Goal: Find specific page/section: Find specific page/section

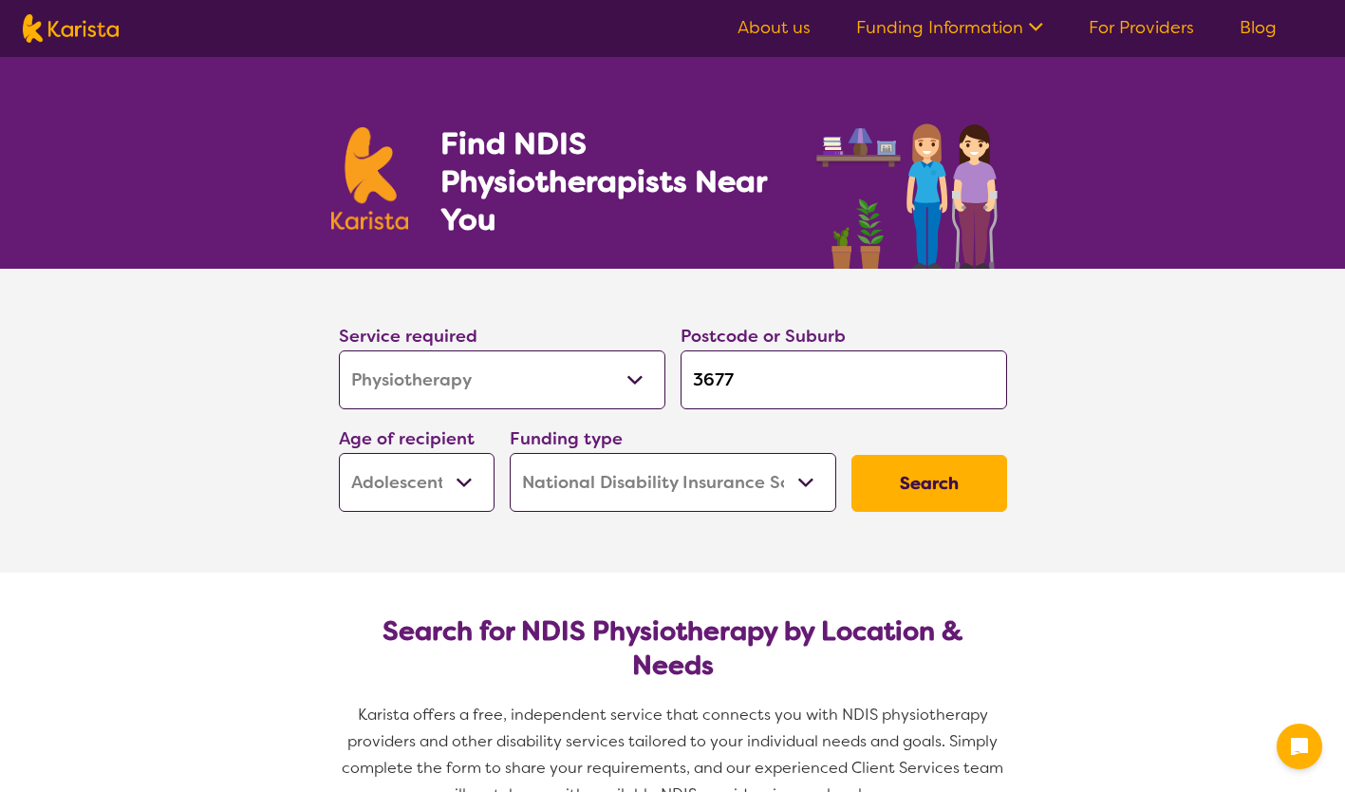
select select "Physiotherapy"
select select "AS"
select select "NDIS"
select select "Physiotherapy"
select select "AS"
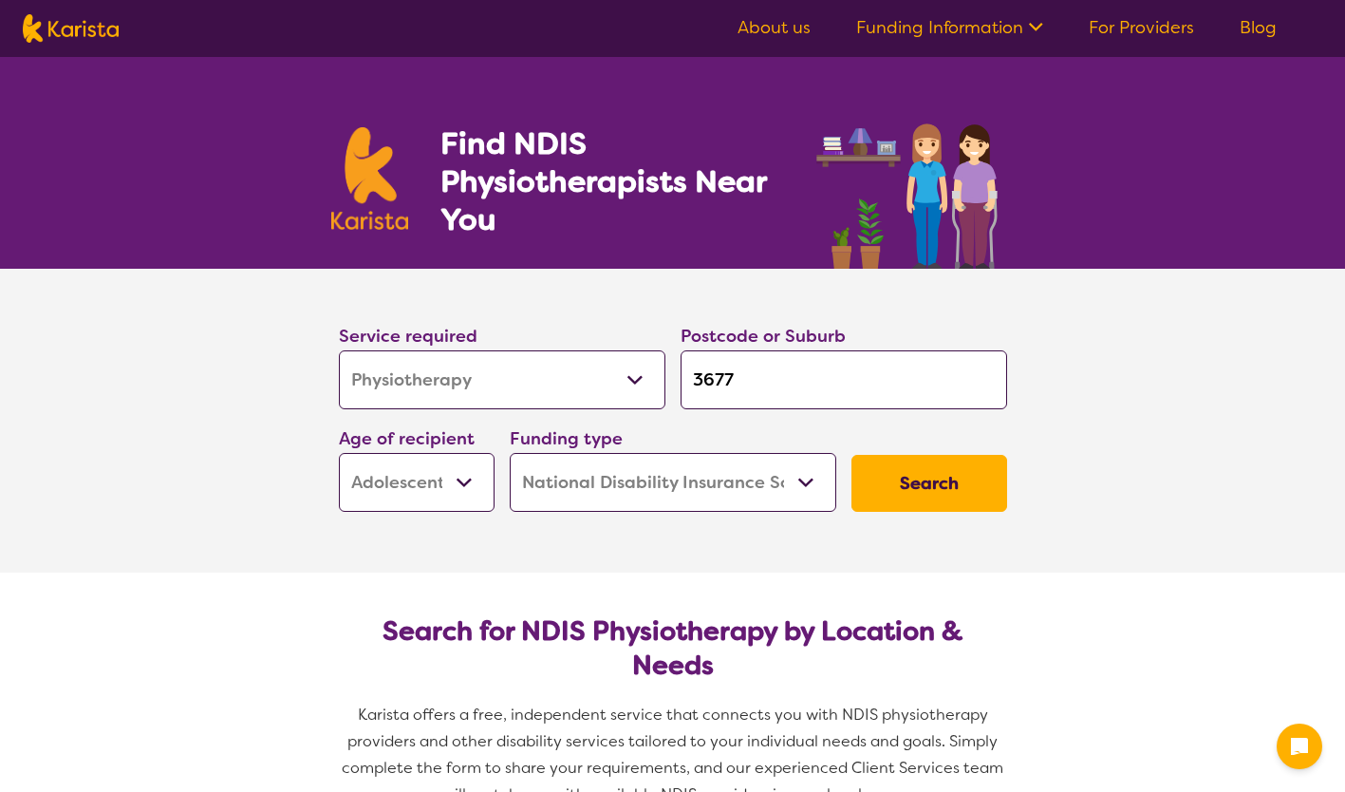
select select "NDIS"
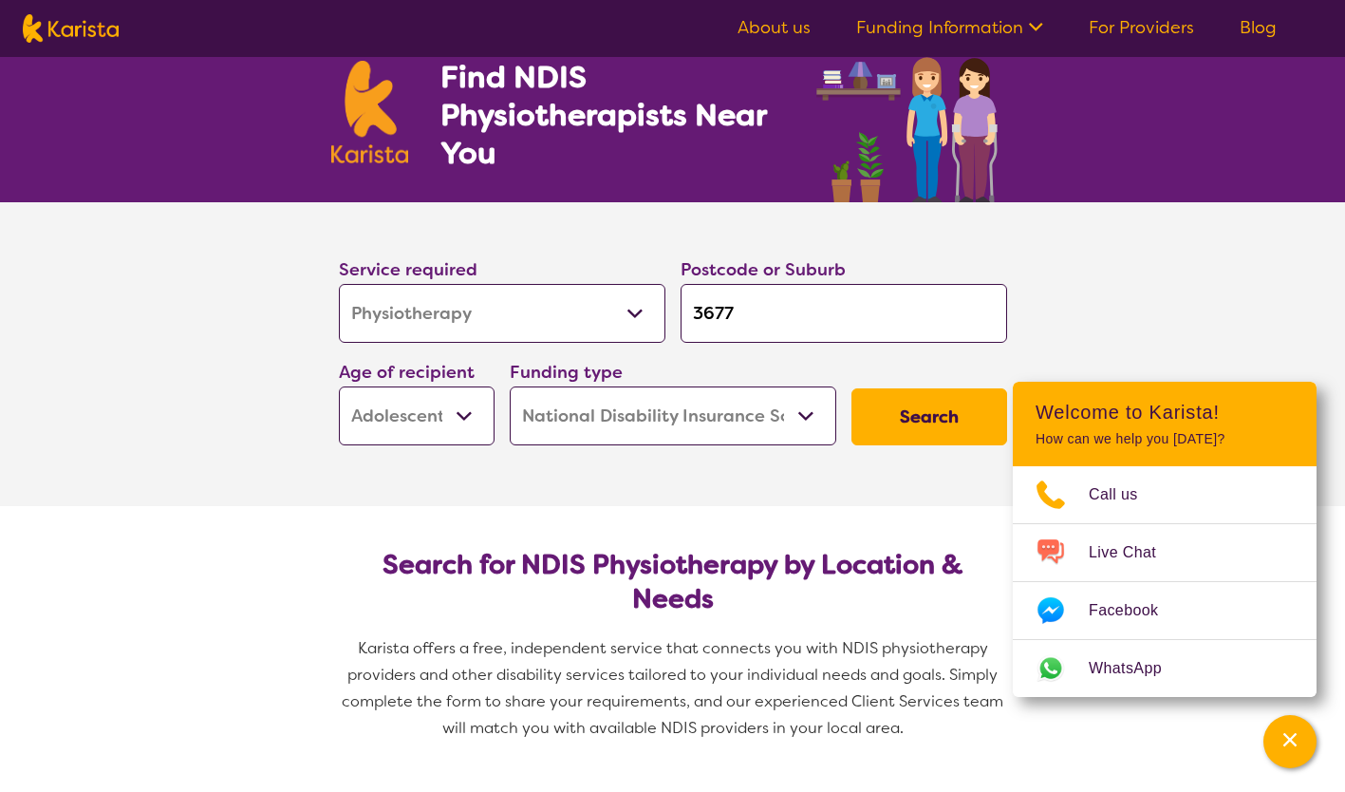
scroll to position [66, 0]
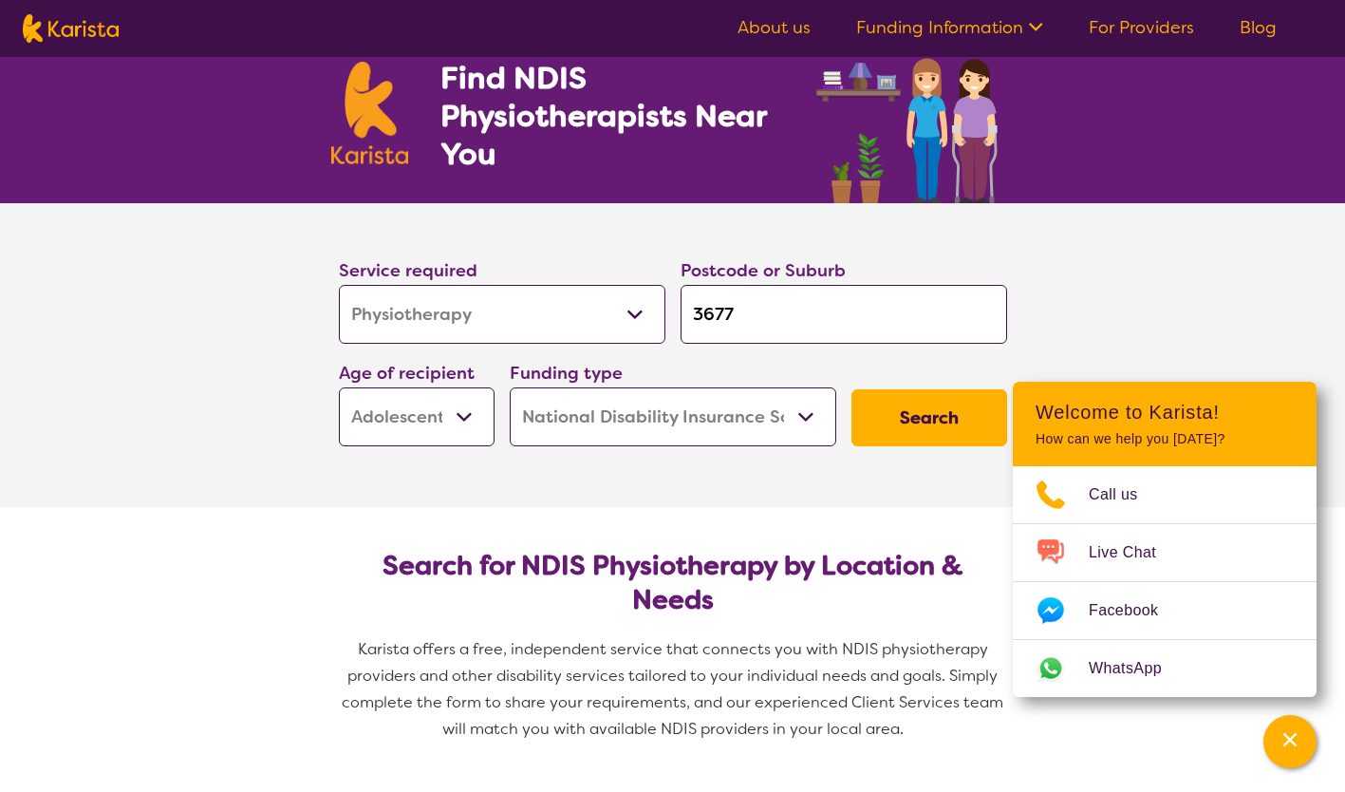
click at [624, 319] on select "Allied Health Assistant Assessment ([MEDICAL_DATA] or [MEDICAL_DATA]) Behaviour…" at bounding box center [502, 314] width 327 height 59
select select "Exercise physiology"
click at [339, 285] on select "Allied Health Assistant Assessment ([MEDICAL_DATA] or [MEDICAL_DATA]) Behaviour…" at bounding box center [502, 314] width 327 height 59
select select "Exercise physiology"
click at [748, 311] on input "3677" at bounding box center [844, 314] width 327 height 59
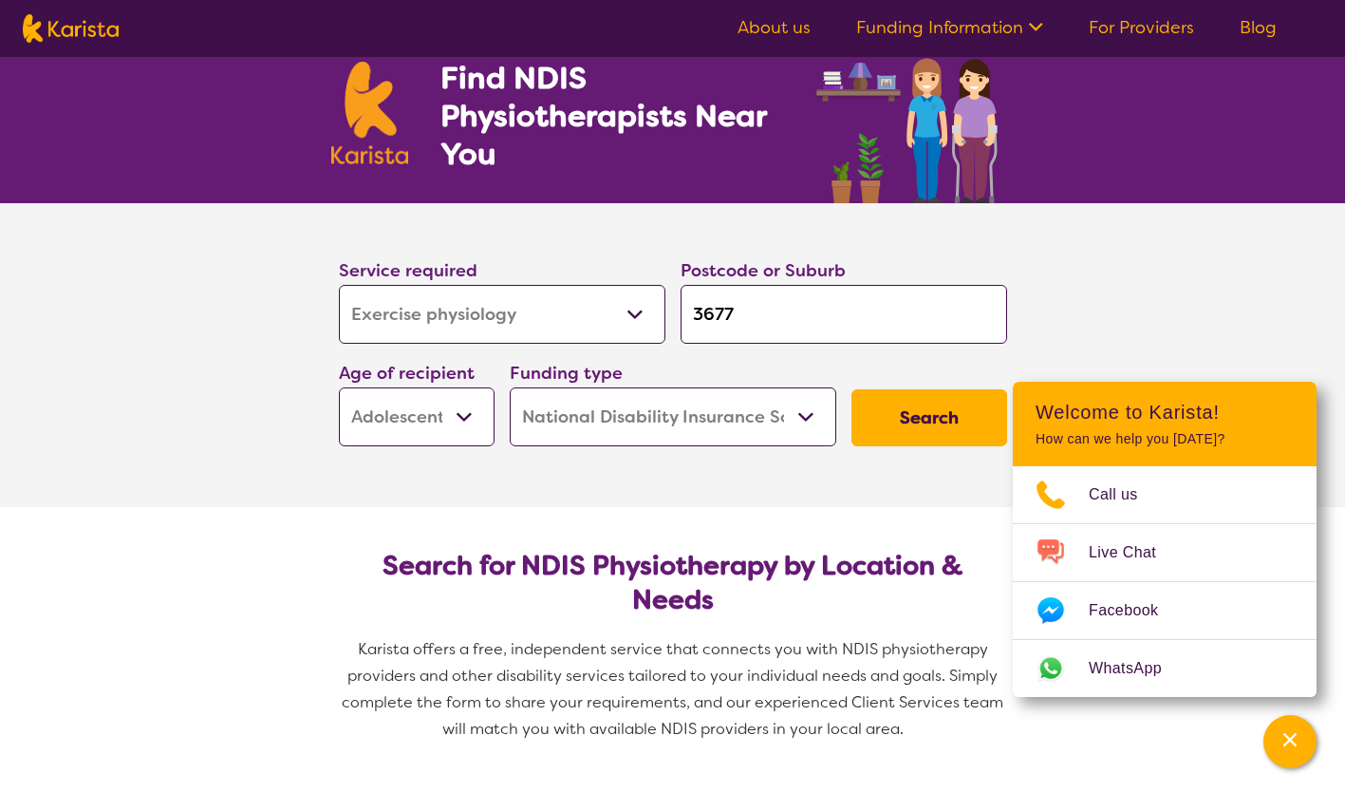
type input "367"
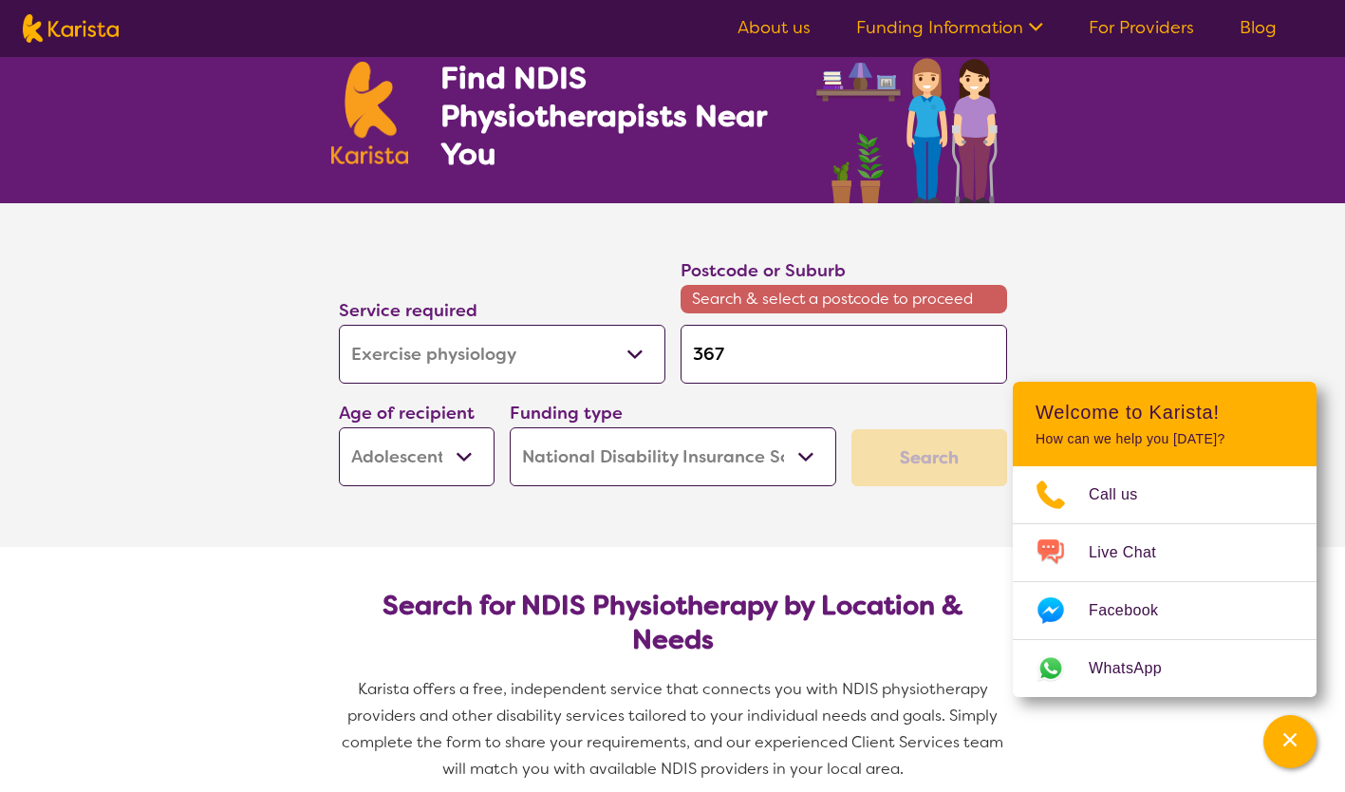
type input "36"
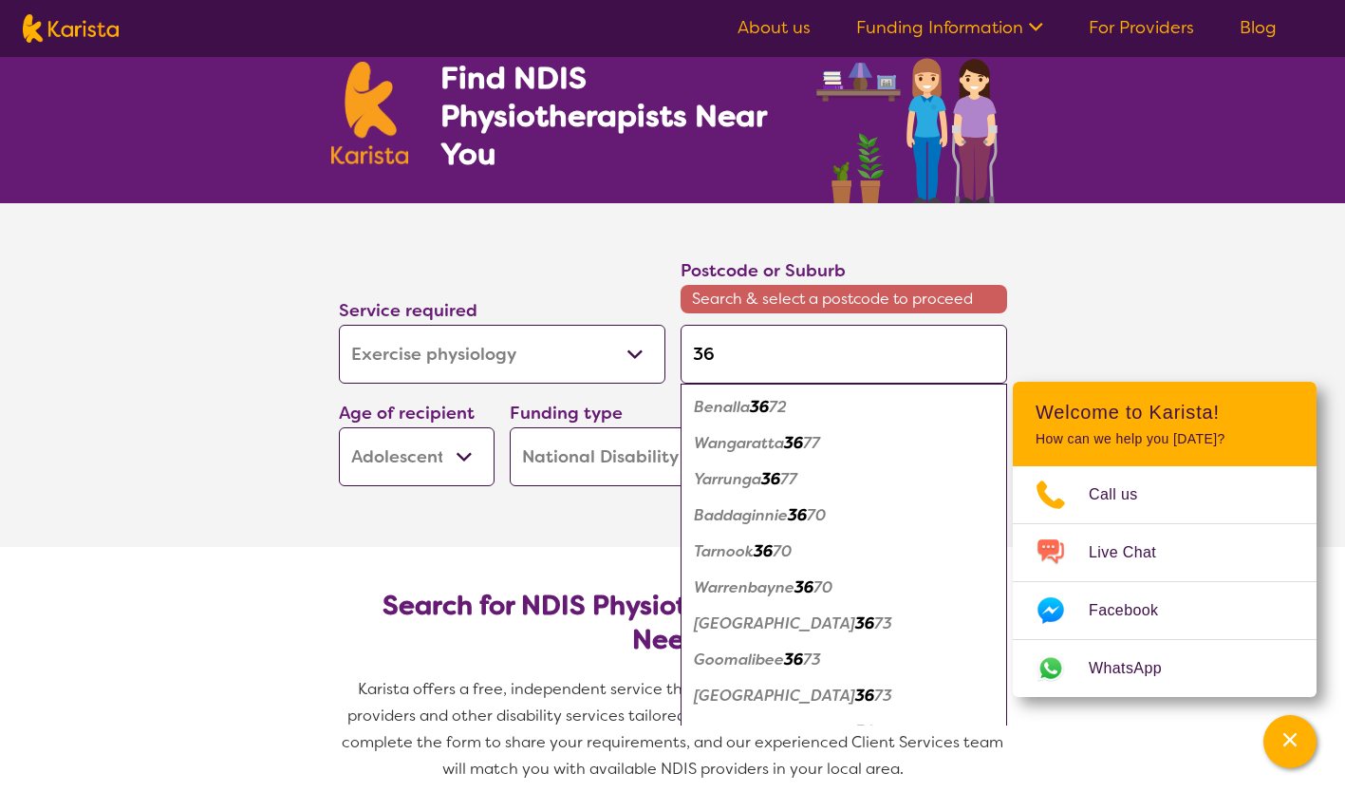
type input "3"
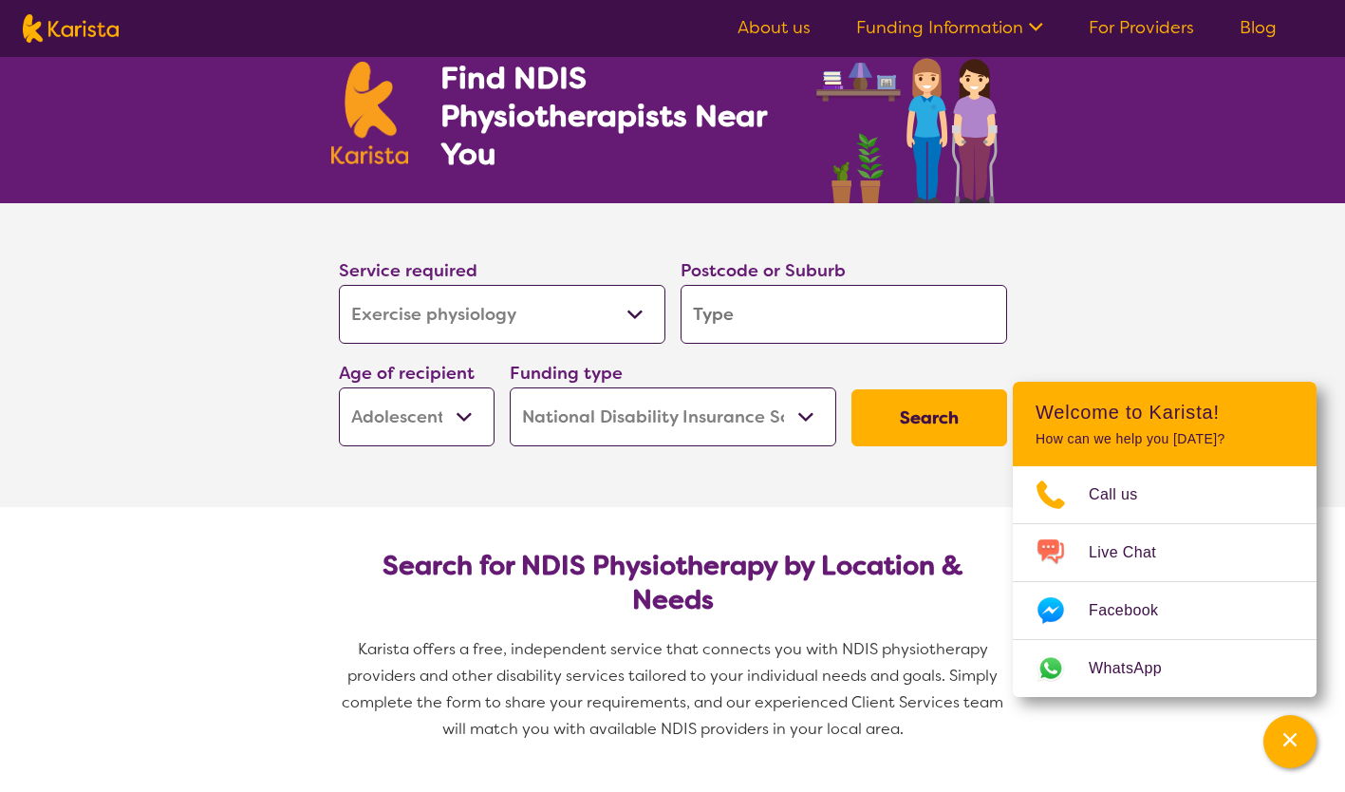
type input "e"
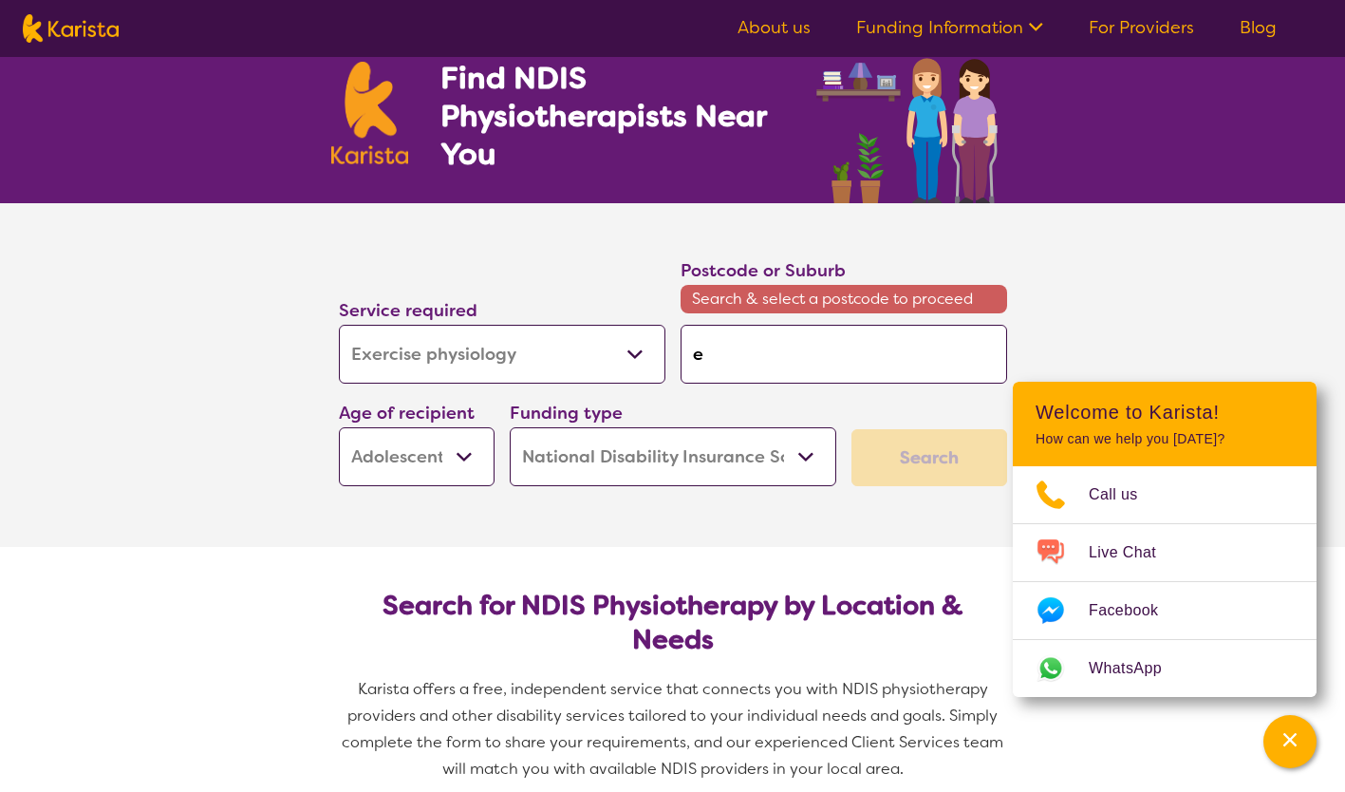
type input "ea"
type input "ear"
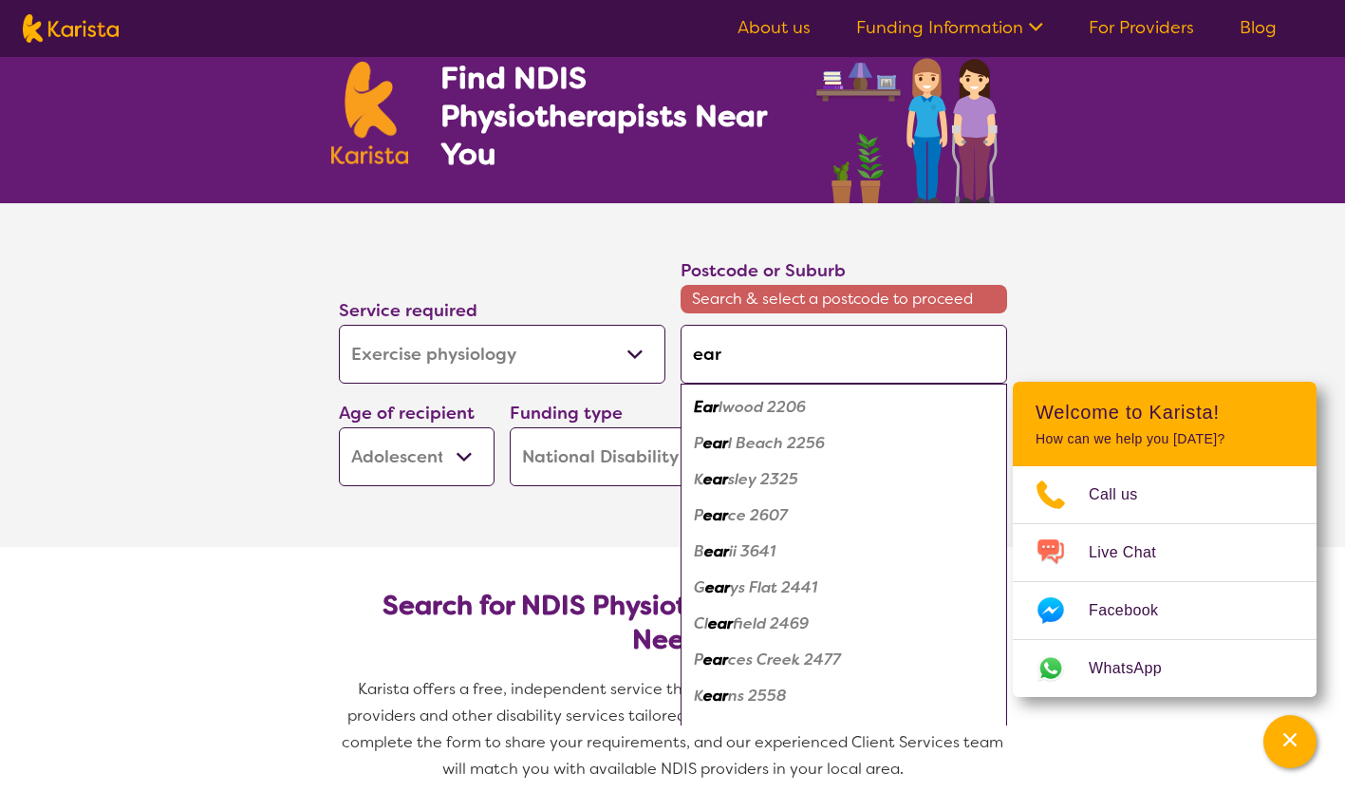
click at [760, 402] on em "lwood 2206" at bounding box center [762, 407] width 87 height 20
type input "2206"
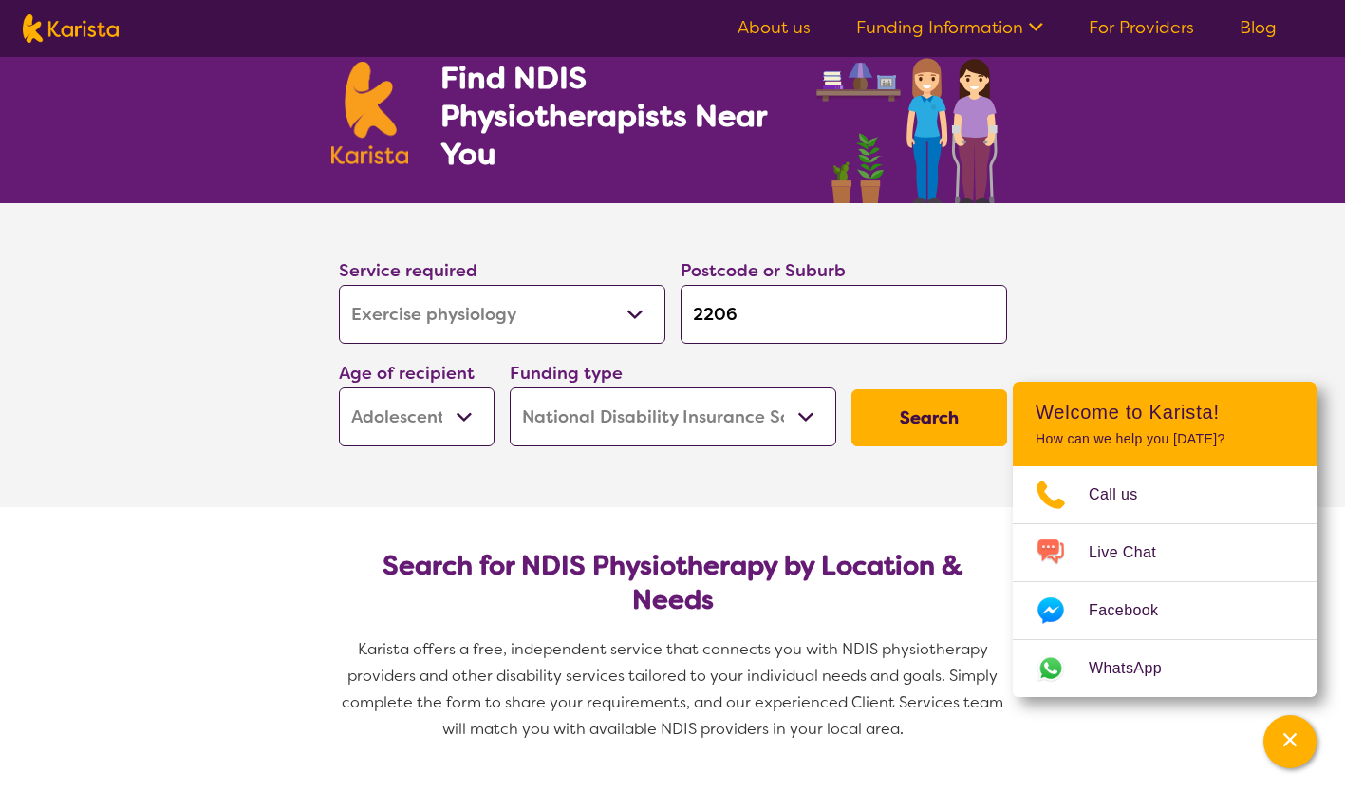
click at [460, 412] on select "Early Childhood - 0 to 9 Child - 10 to 11 Adolescent - 12 to 17 Adult - 18 to 6…" at bounding box center [417, 416] width 156 height 59
select select "AD"
click at [339, 387] on select "Early Childhood - 0 to 9 Child - 10 to 11 Adolescent - 12 to 17 Adult - 18 to 6…" at bounding box center [417, 416] width 156 height 59
select select "AD"
click at [925, 420] on button "Search" at bounding box center [930, 417] width 156 height 57
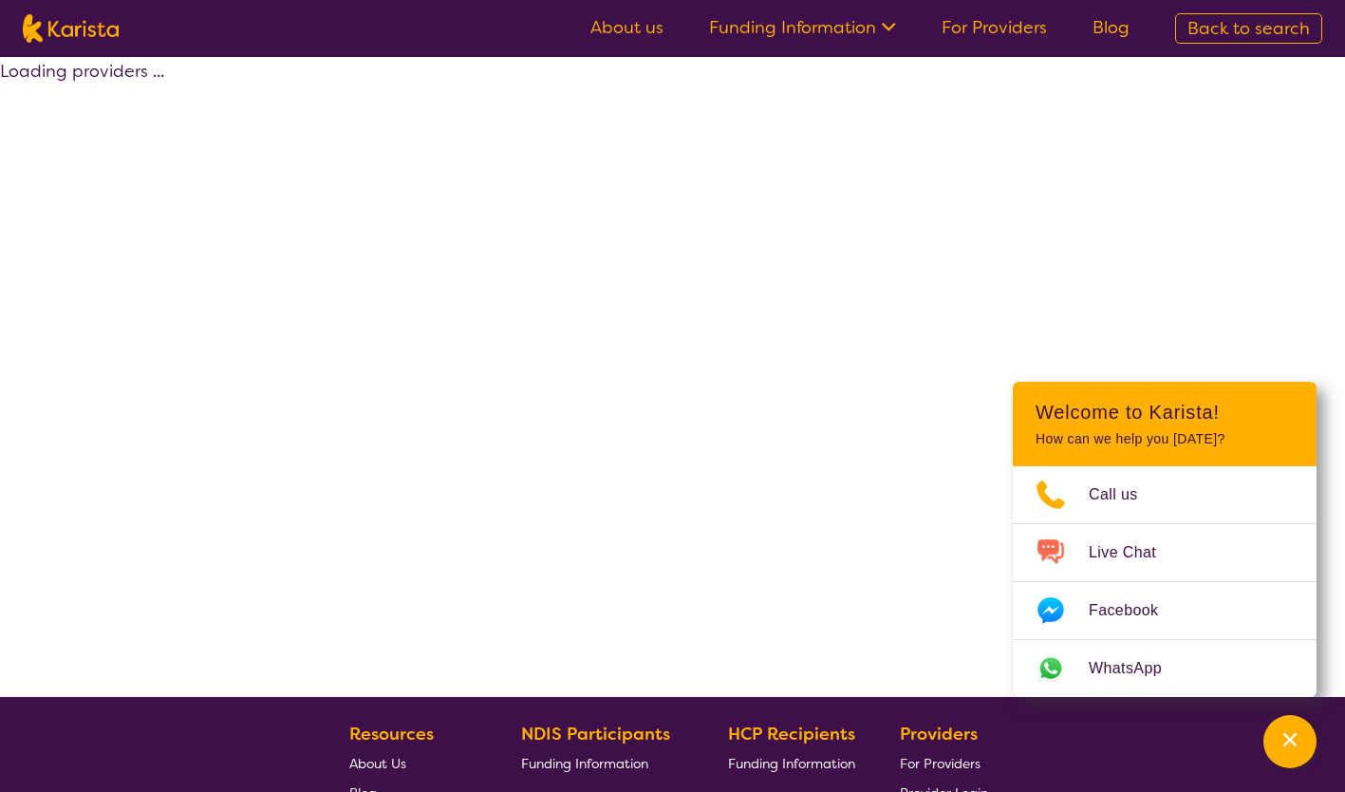
select select "by_score"
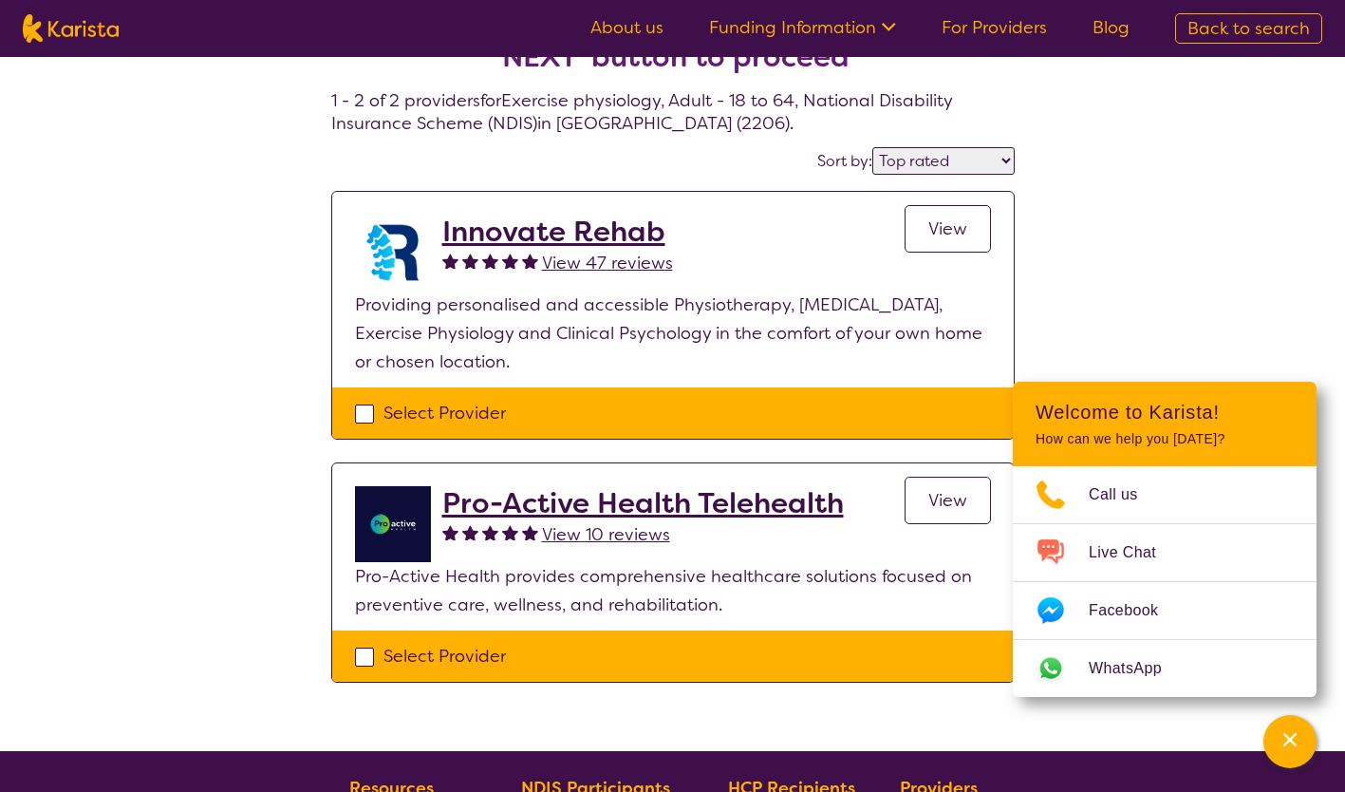
scroll to position [73, 0]
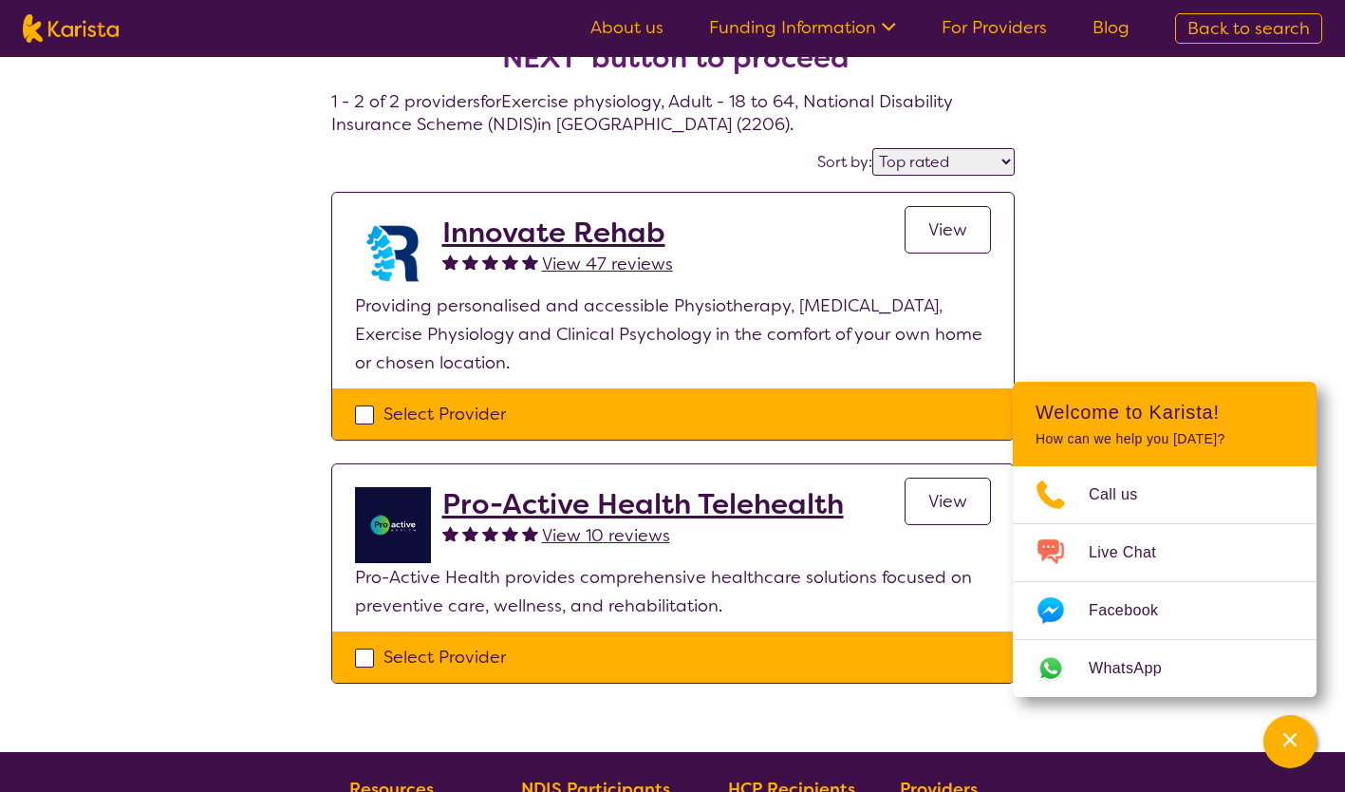
click at [527, 235] on h2 "Innovate Rehab" at bounding box center [557, 233] width 231 height 34
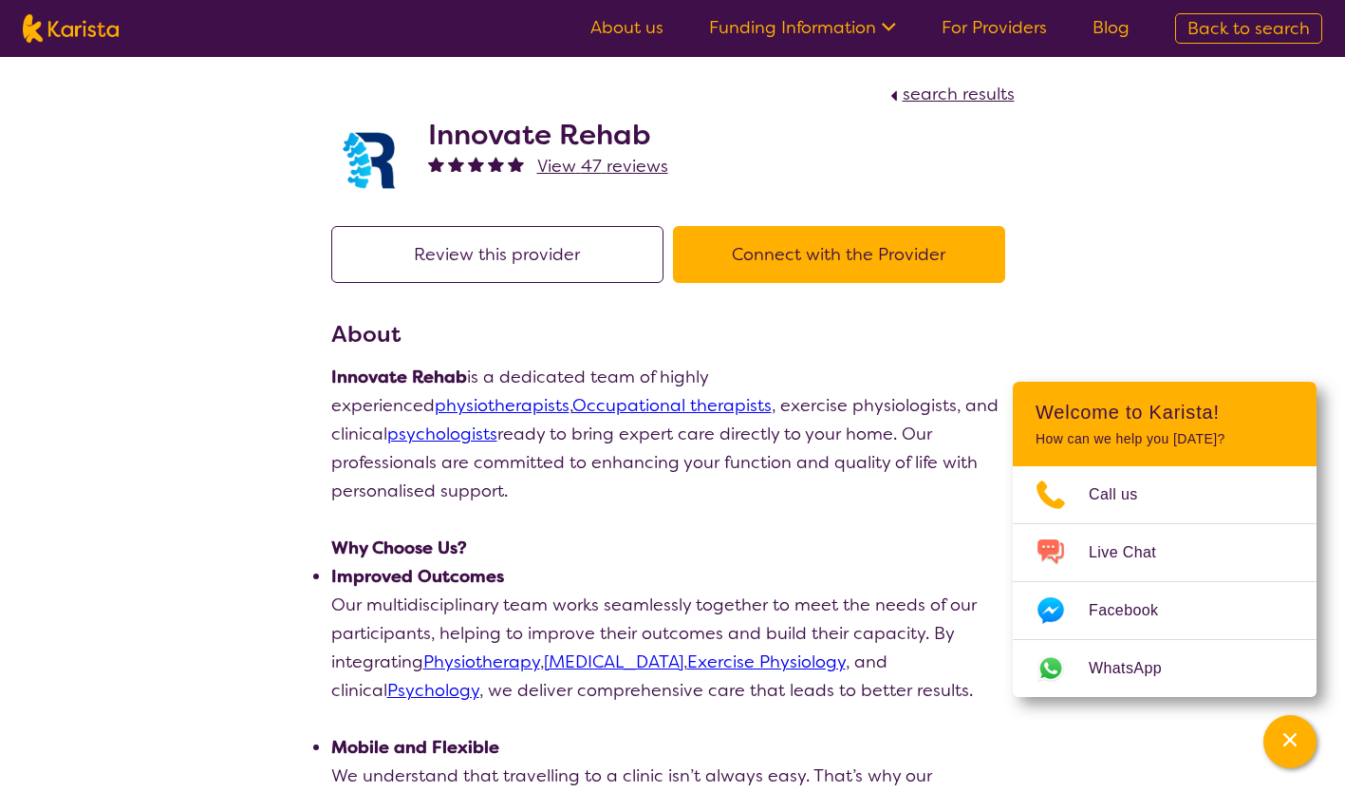
click at [835, 650] on link "Exercise Physiology" at bounding box center [766, 661] width 159 height 23
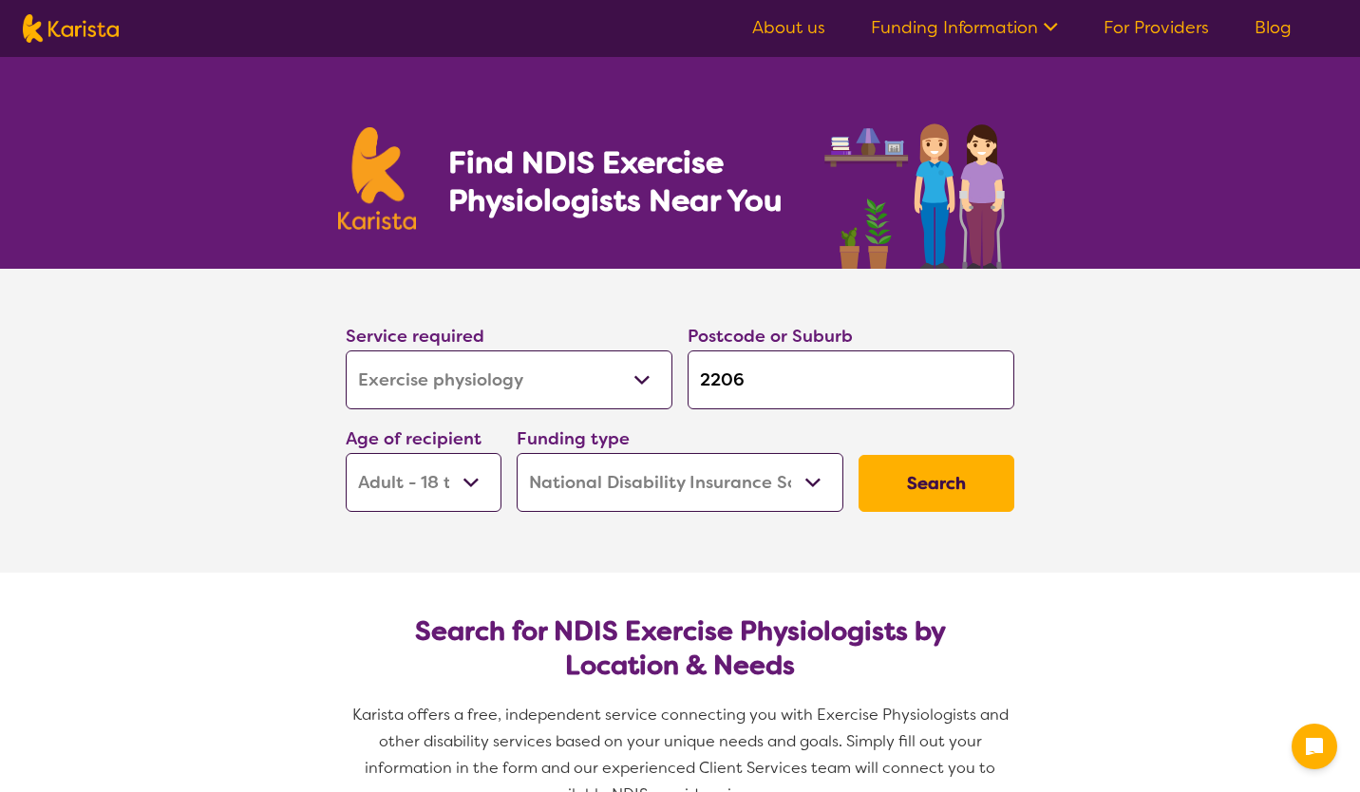
select select "Exercise physiology"
select select "AD"
select select "NDIS"
select select "Exercise physiology"
select select "AD"
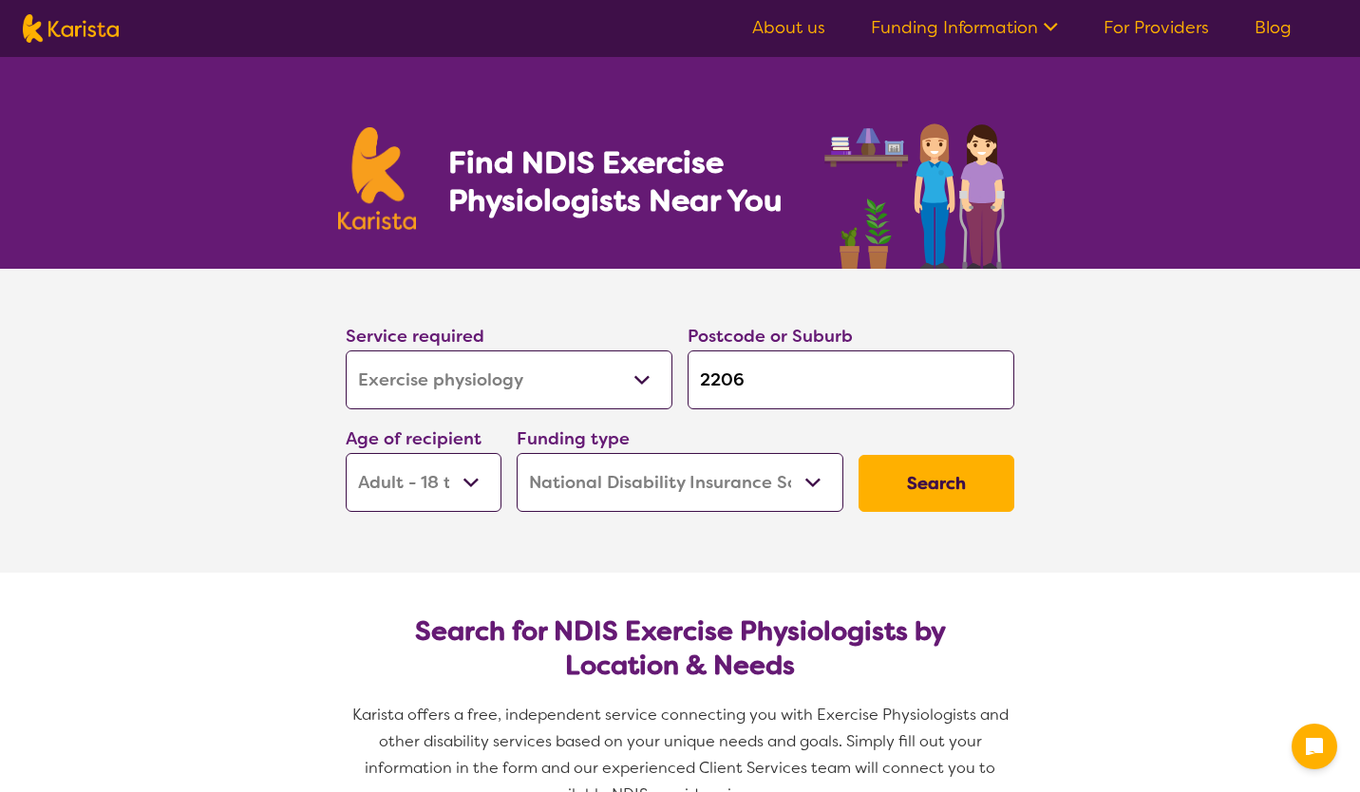
select select "NDIS"
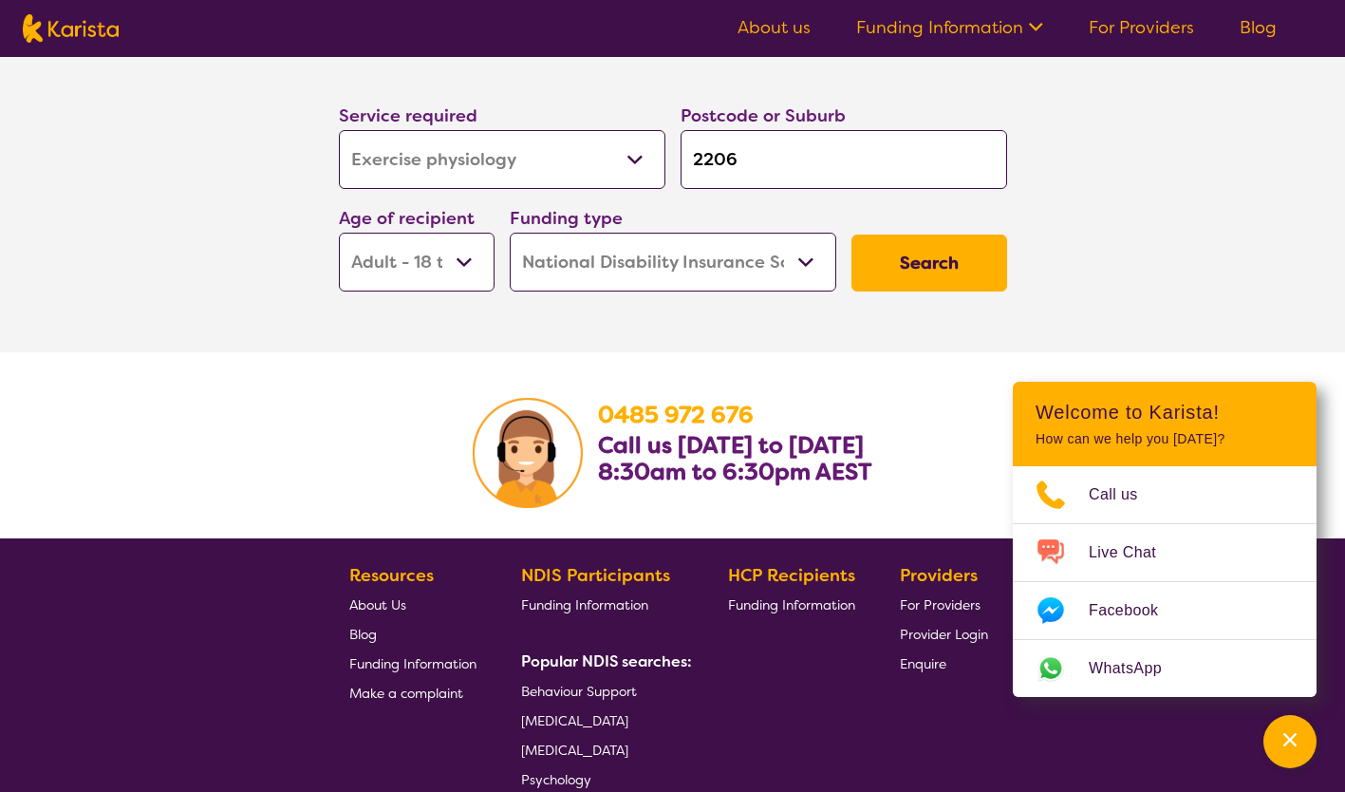
scroll to position [2930, 0]
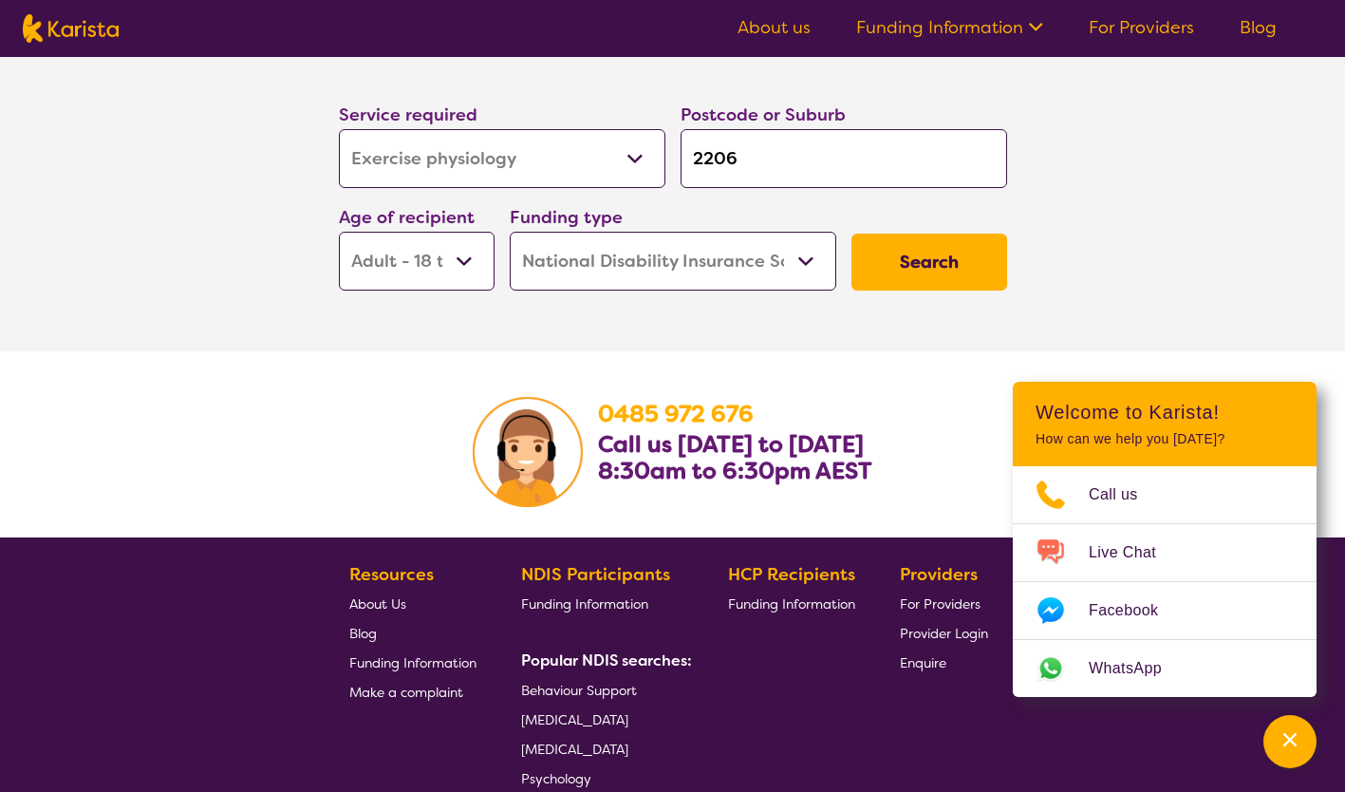
click at [933, 257] on button "Search" at bounding box center [930, 262] width 156 height 57
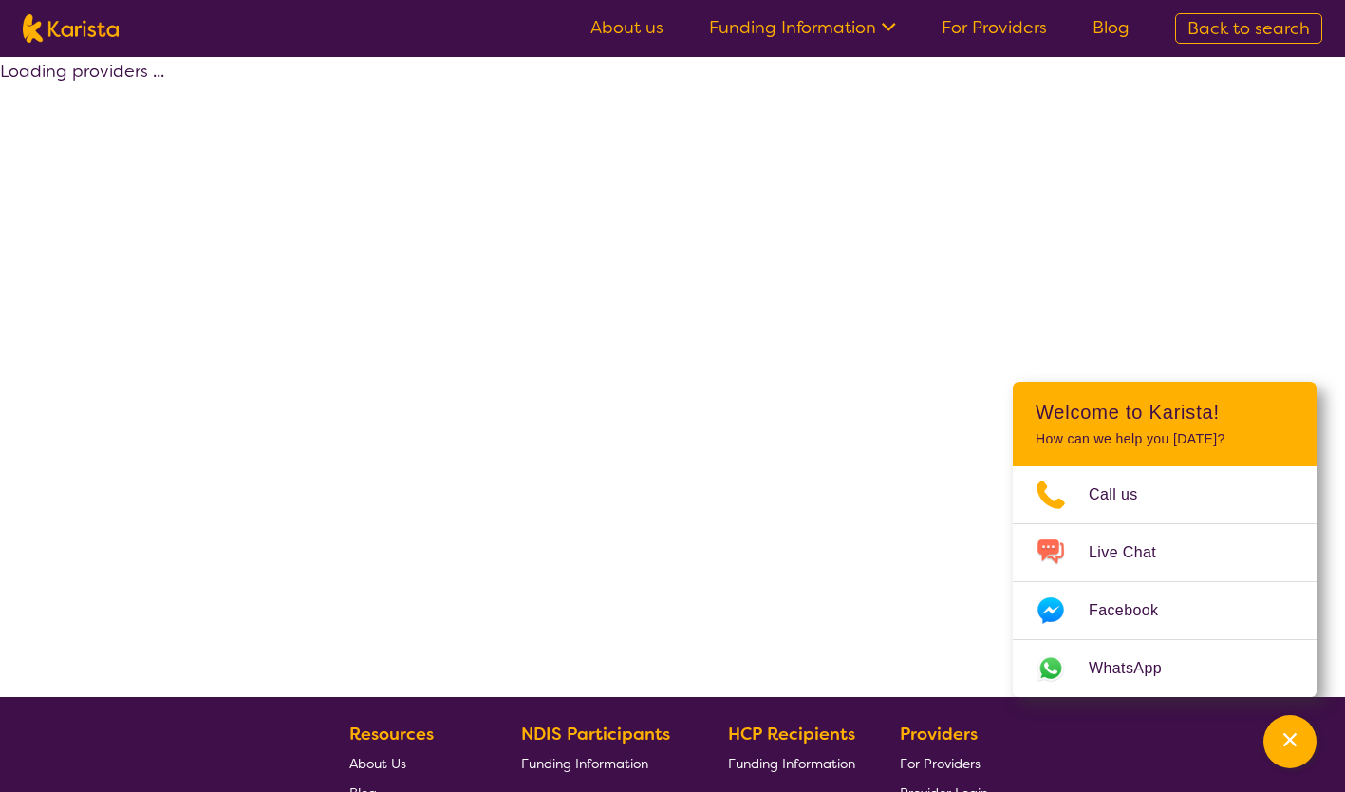
select select "by_score"
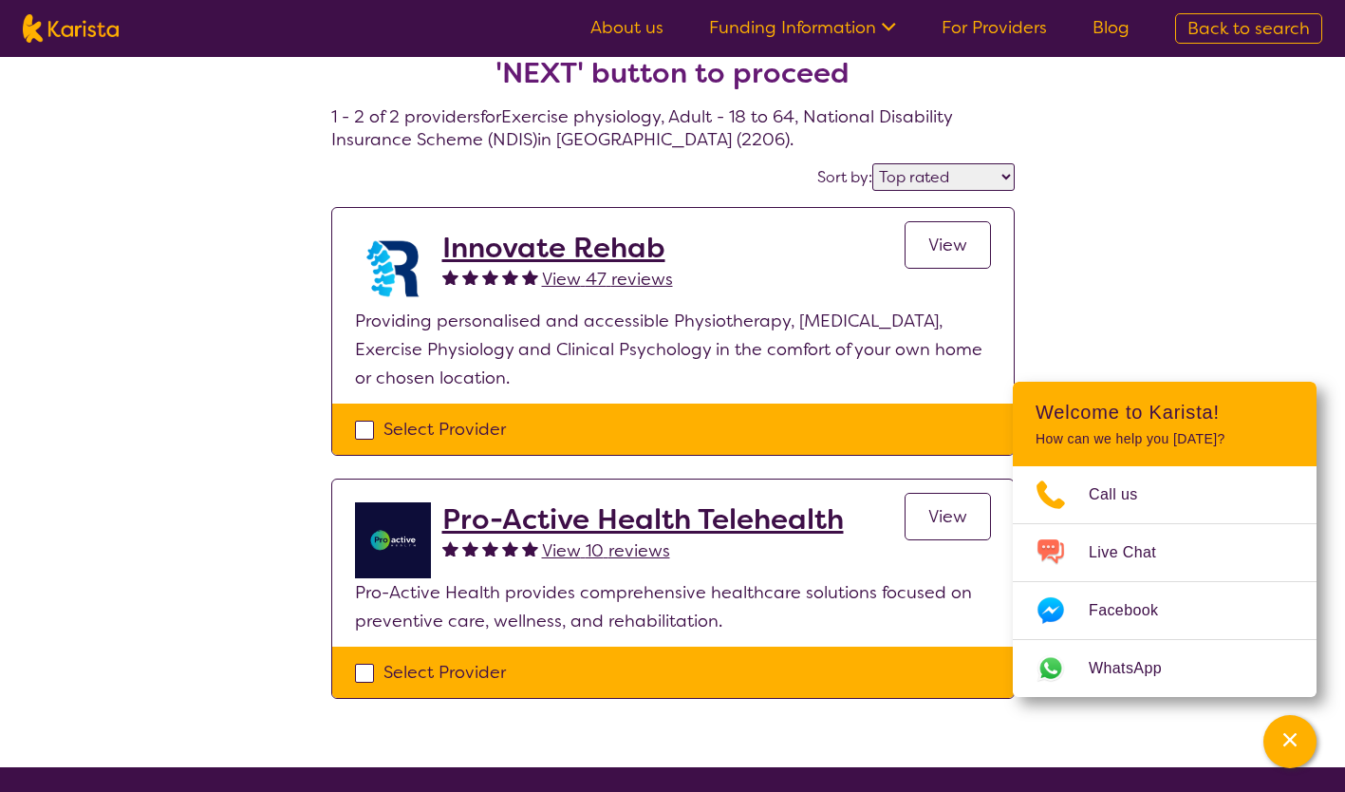
scroll to position [63, 0]
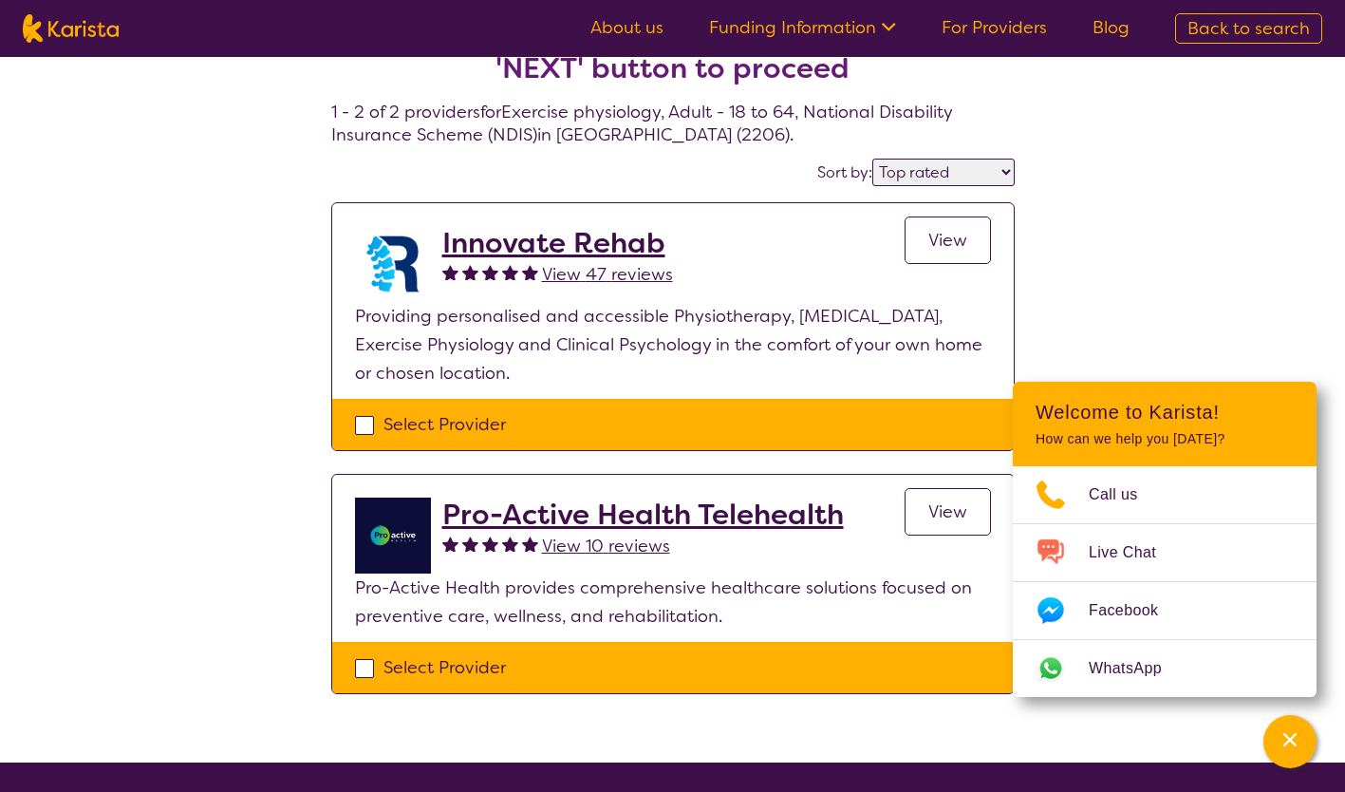
click at [956, 236] on span "View" at bounding box center [948, 240] width 39 height 23
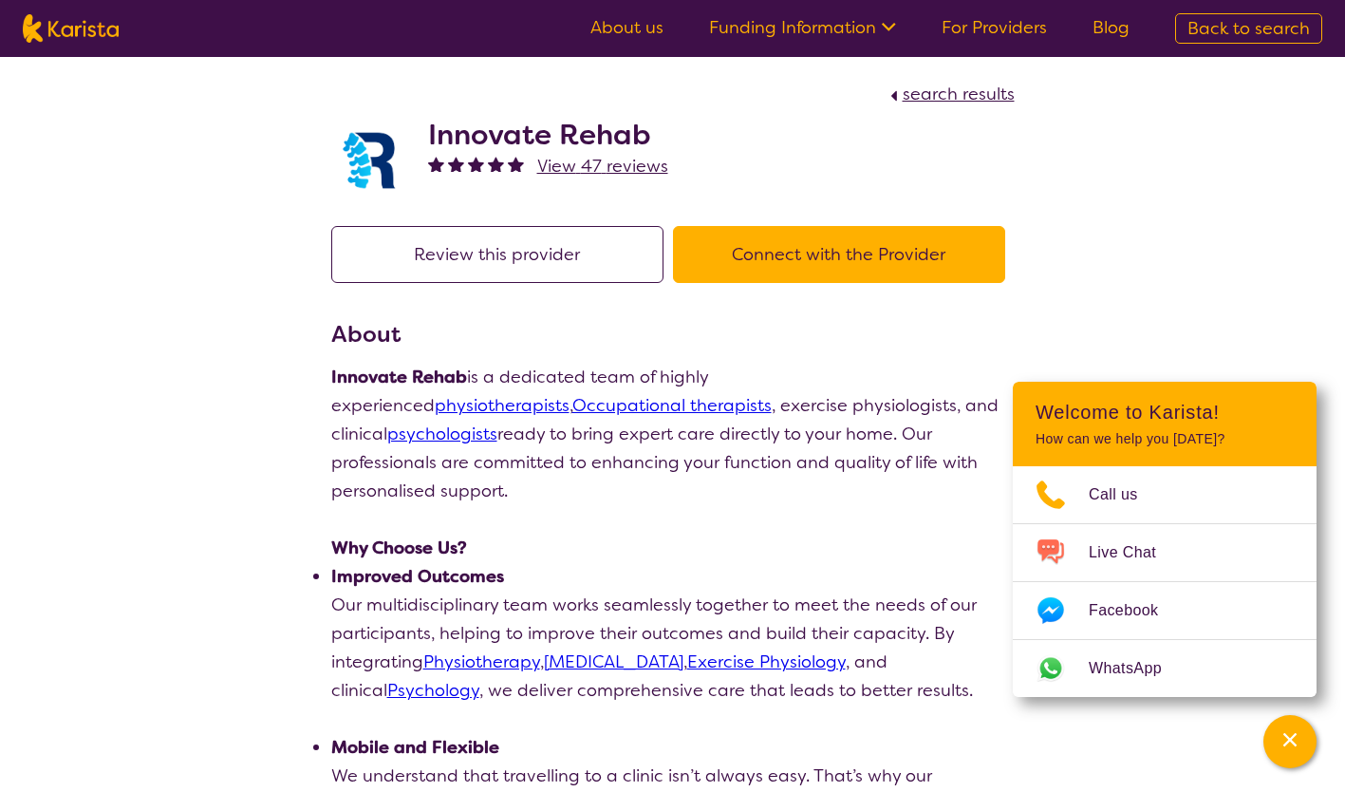
click at [811, 259] on button "Connect with the Provider" at bounding box center [839, 254] width 332 height 57
